Goal: Information Seeking & Learning: Check status

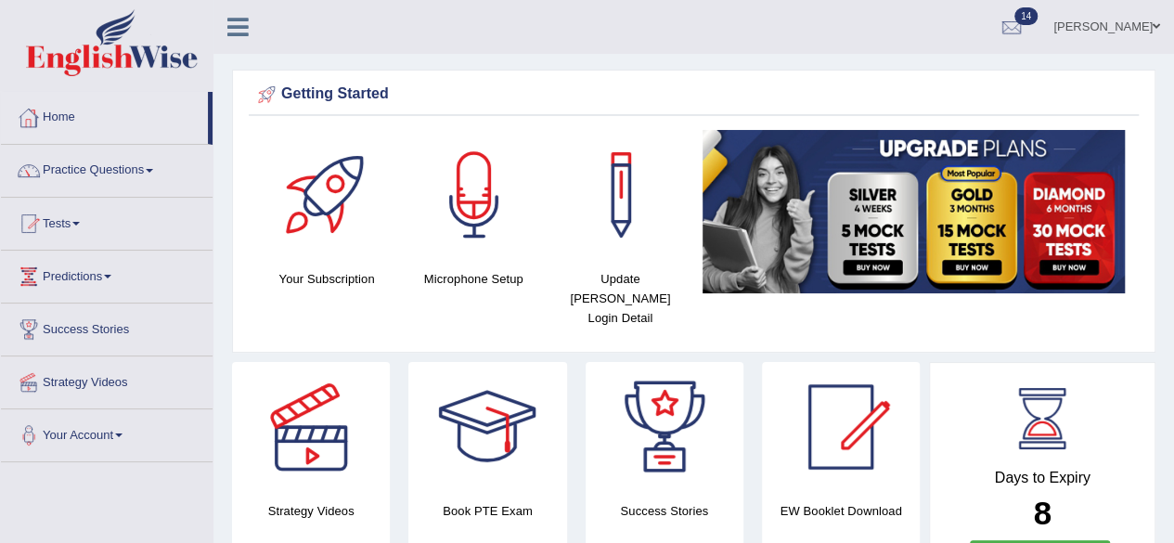
click at [45, 118] on link "Home" at bounding box center [104, 115] width 207 height 46
click at [61, 124] on link "Home" at bounding box center [104, 115] width 207 height 46
click at [69, 216] on link "Tests" at bounding box center [107, 221] width 212 height 46
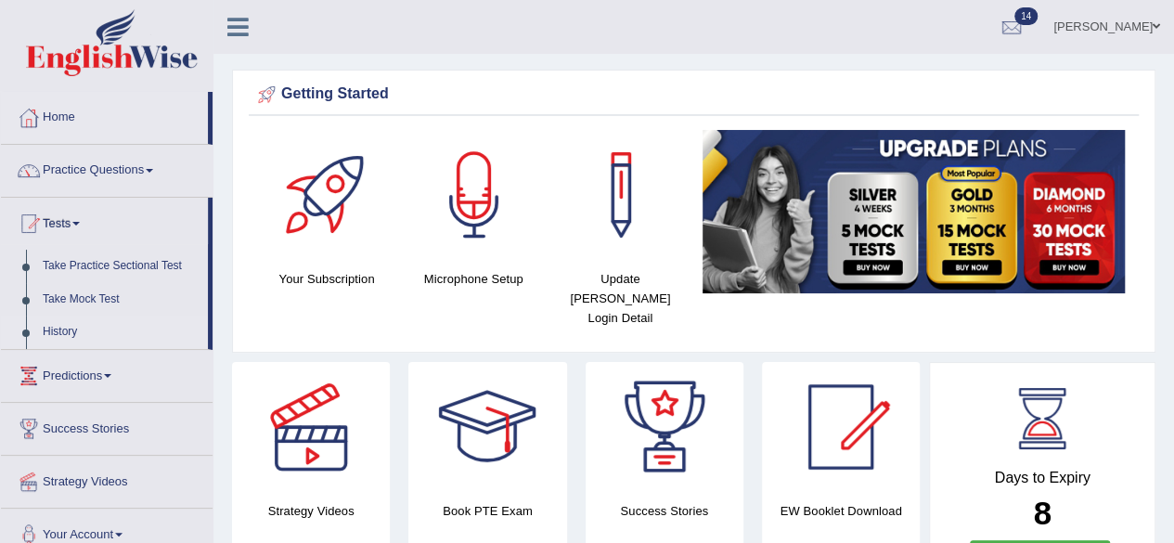
click at [93, 341] on link "History" at bounding box center [121, 332] width 174 height 33
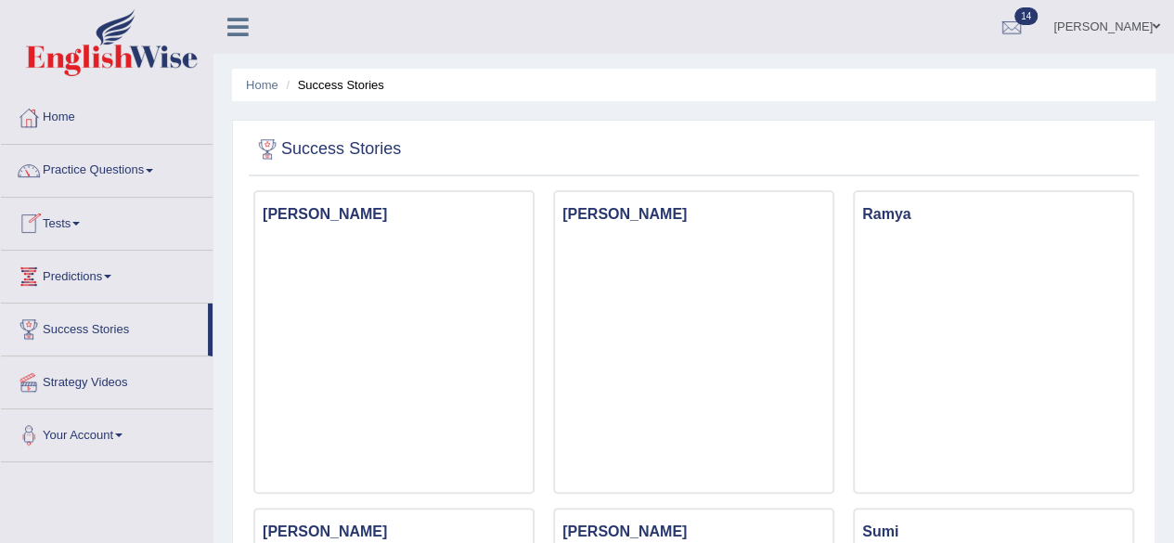
click at [44, 213] on link "Tests" at bounding box center [107, 221] width 212 height 46
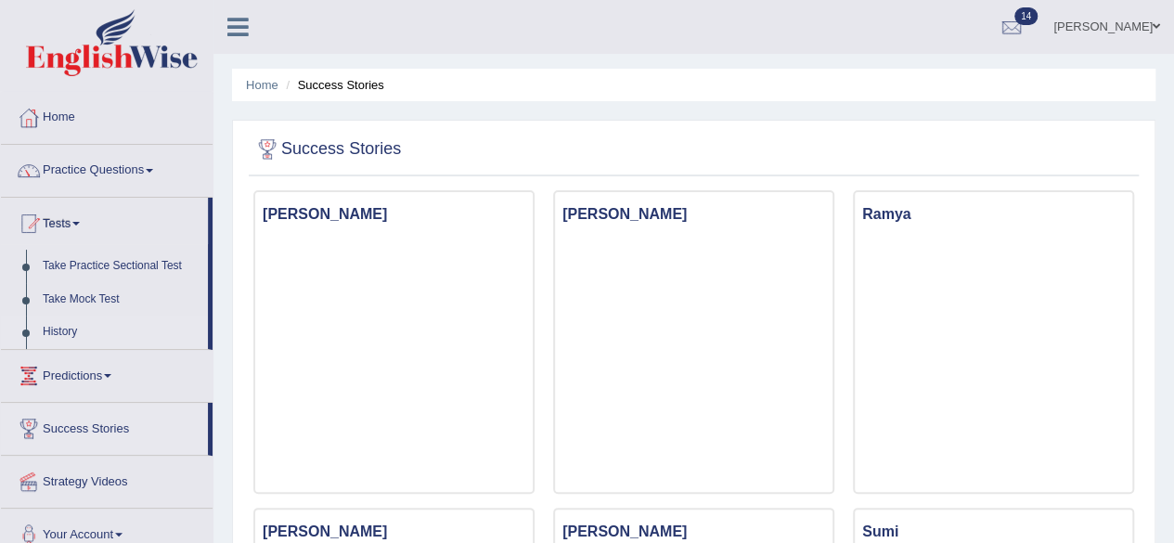
click at [71, 326] on link "History" at bounding box center [121, 332] width 174 height 33
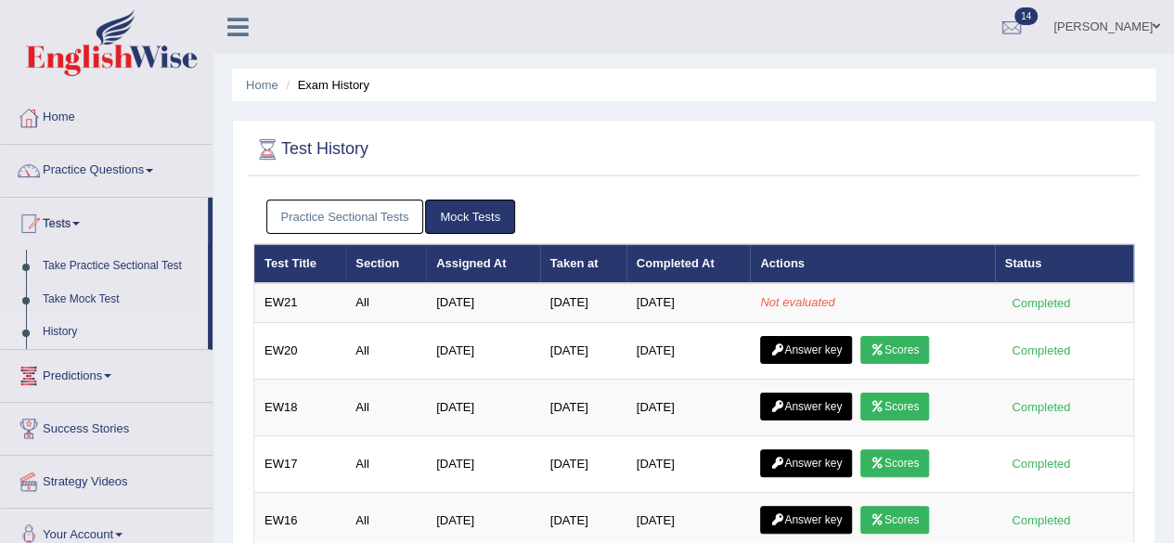
click at [77, 370] on link "Predictions" at bounding box center [107, 373] width 212 height 46
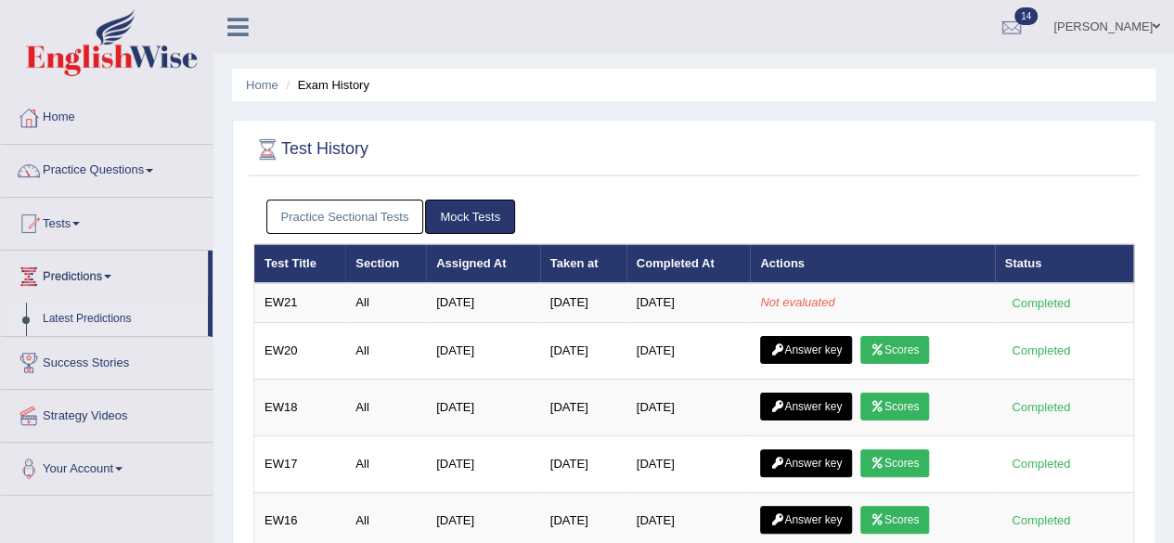
click at [69, 314] on link "Latest Predictions" at bounding box center [121, 319] width 174 height 33
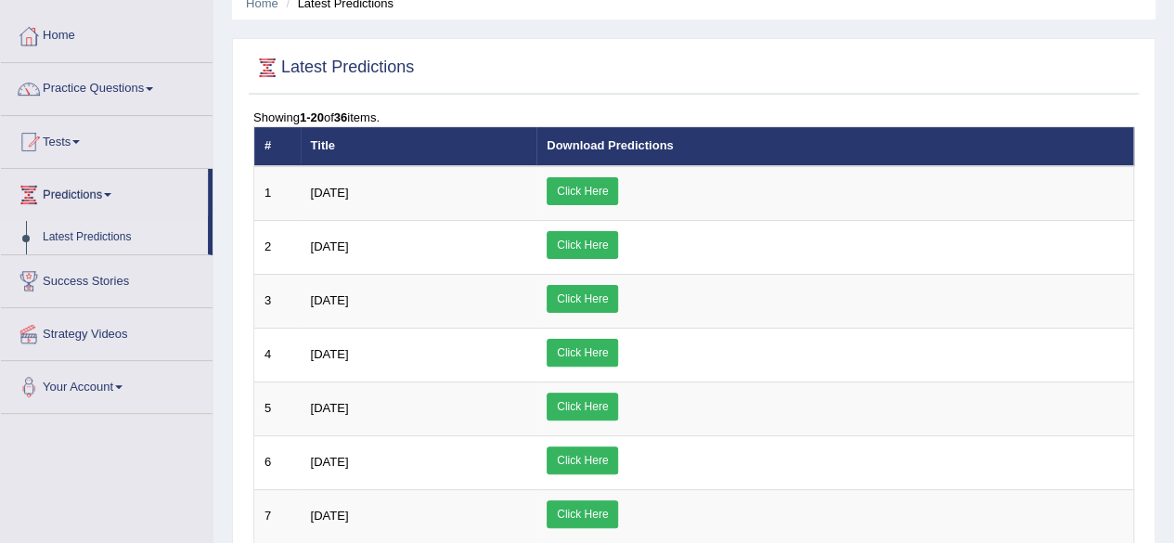
scroll to position [76, 0]
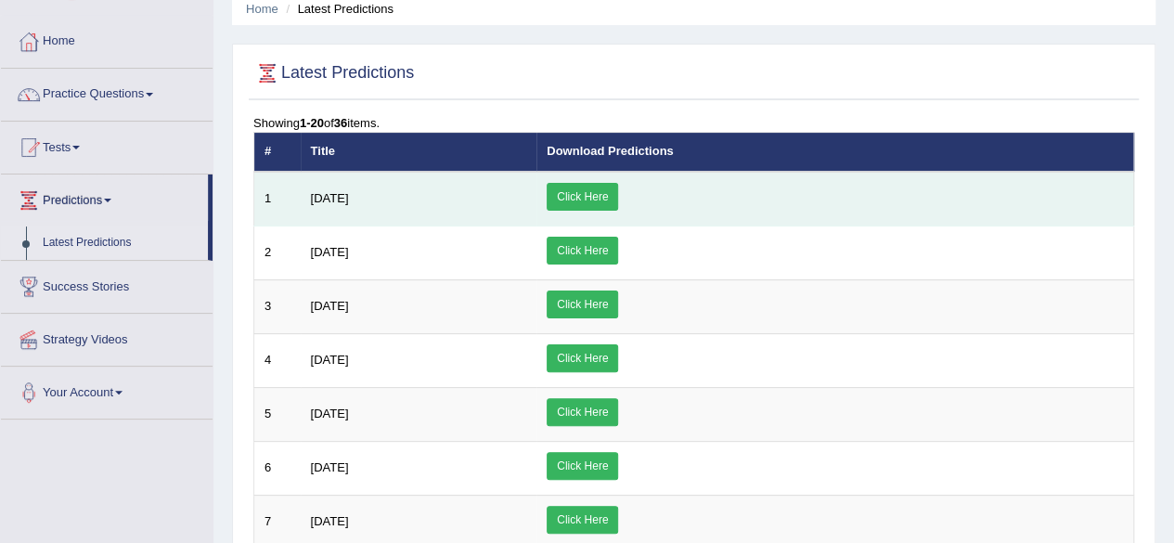
click at [618, 192] on link "Click Here" at bounding box center [582, 197] width 71 height 28
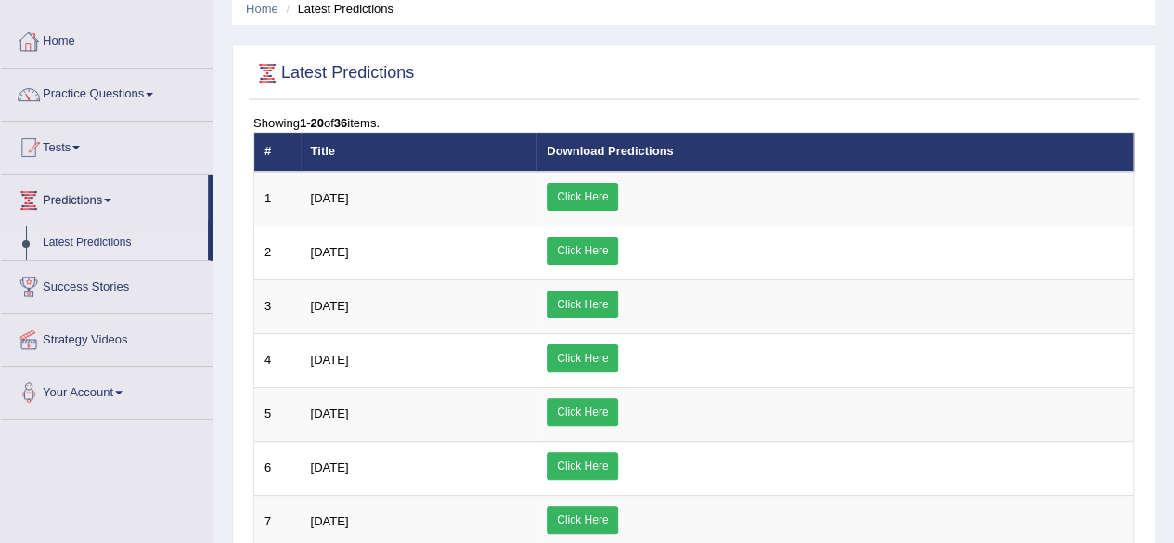
click at [71, 35] on link "Home" at bounding box center [107, 39] width 212 height 46
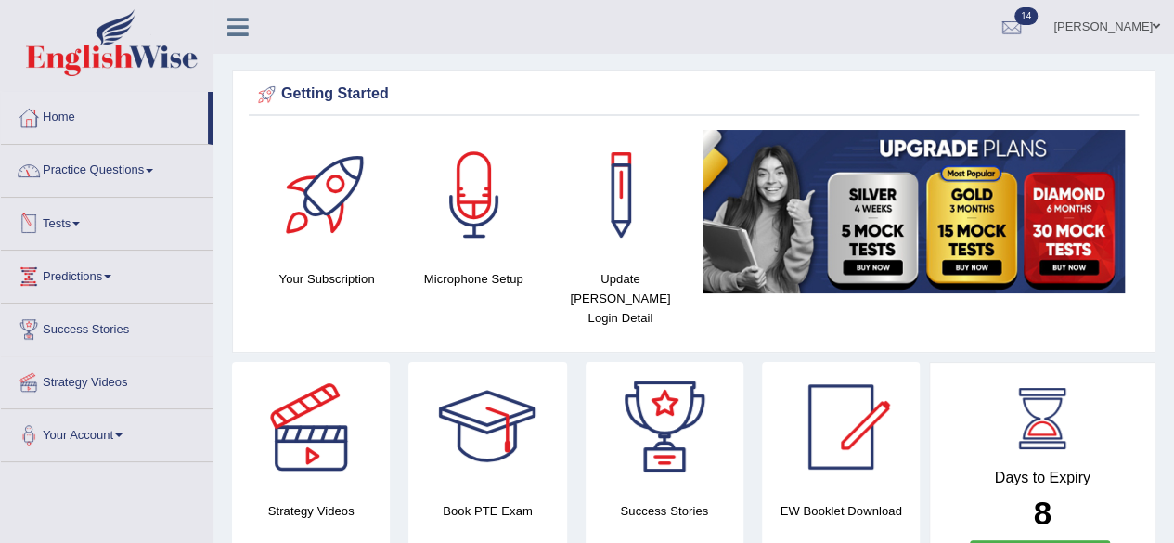
click at [73, 224] on link "Tests" at bounding box center [107, 221] width 212 height 46
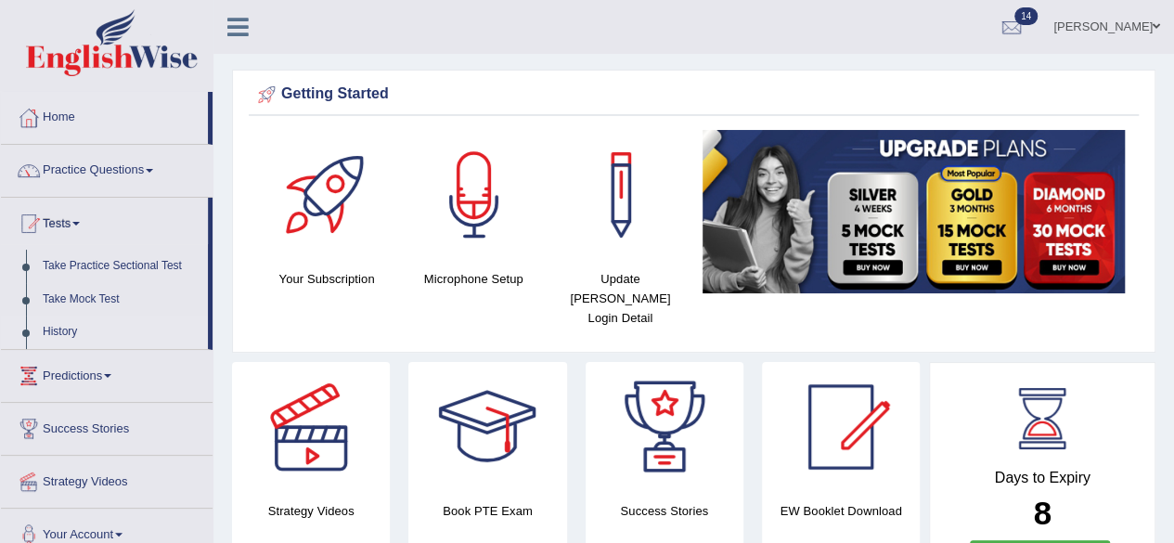
click at [66, 324] on link "History" at bounding box center [121, 332] width 174 height 33
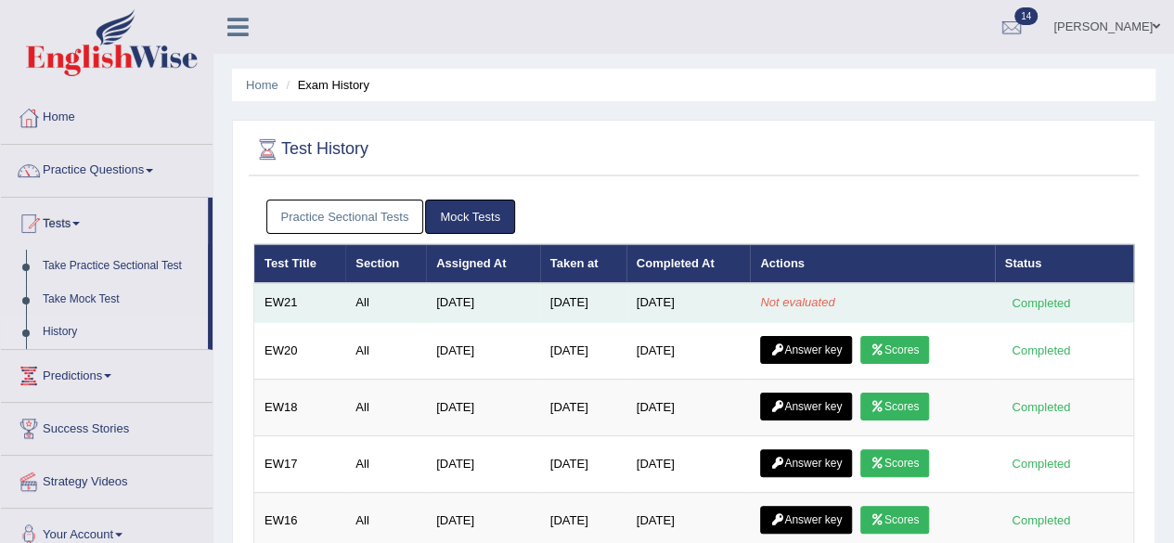
click at [779, 296] on em "Not evaluated" at bounding box center [797, 302] width 74 height 14
